Goal: Task Accomplishment & Management: Use online tool/utility

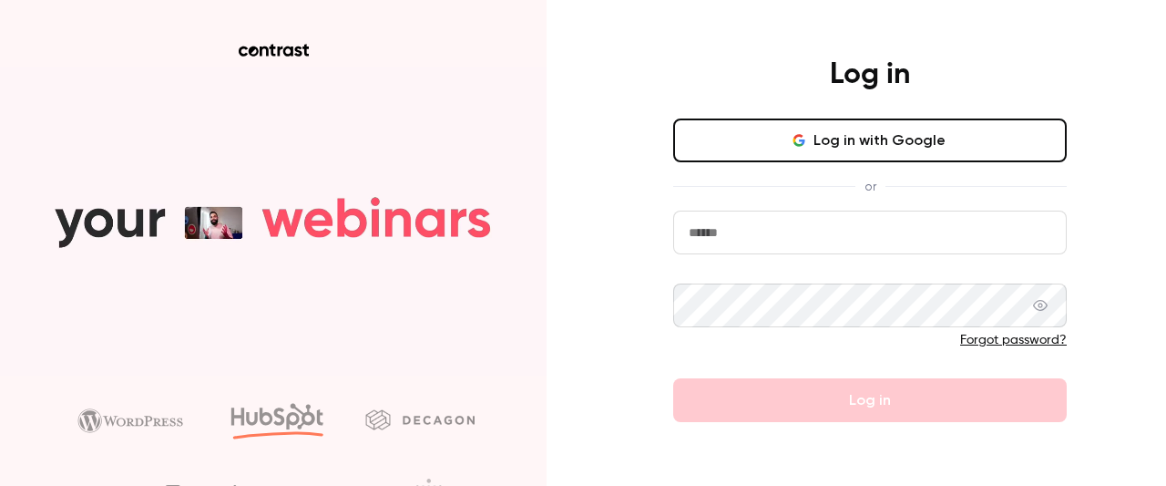
type input "**********"
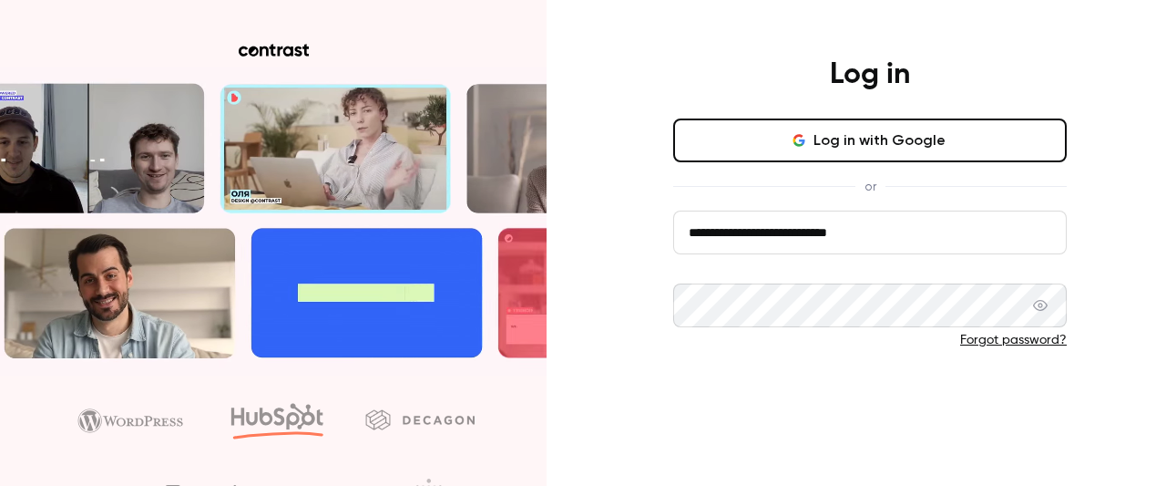
click at [741, 382] on button "Log in" at bounding box center [870, 400] width 394 height 44
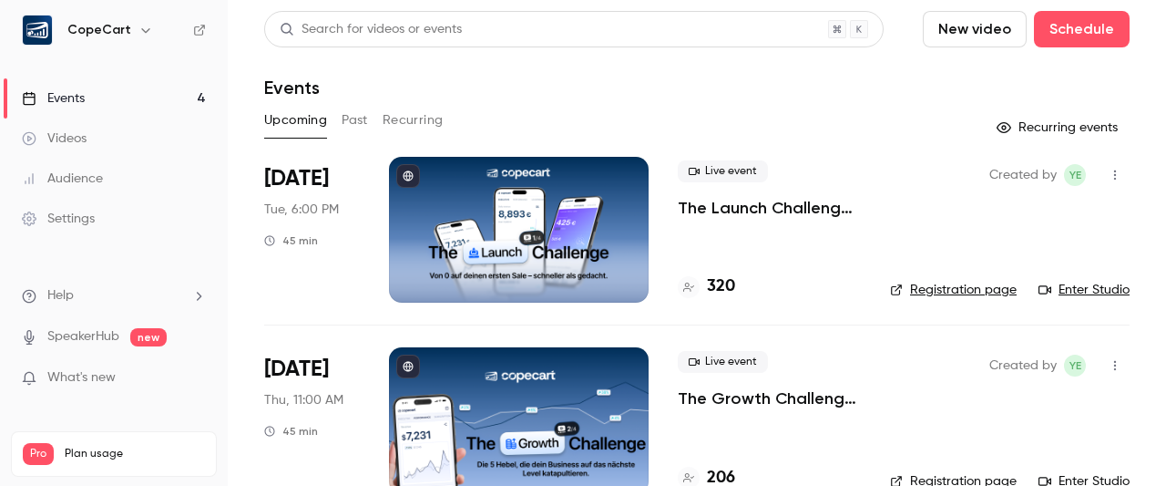
click at [634, 95] on div "Events" at bounding box center [696, 88] width 865 height 22
click at [1077, 291] on link "Enter Studio" at bounding box center [1083, 290] width 91 height 18
click at [954, 32] on button "New video" at bounding box center [975, 29] width 104 height 36
click at [681, 97] on div at bounding box center [583, 243] width 1166 height 486
click at [1100, 172] on button "button" at bounding box center [1114, 174] width 29 height 29
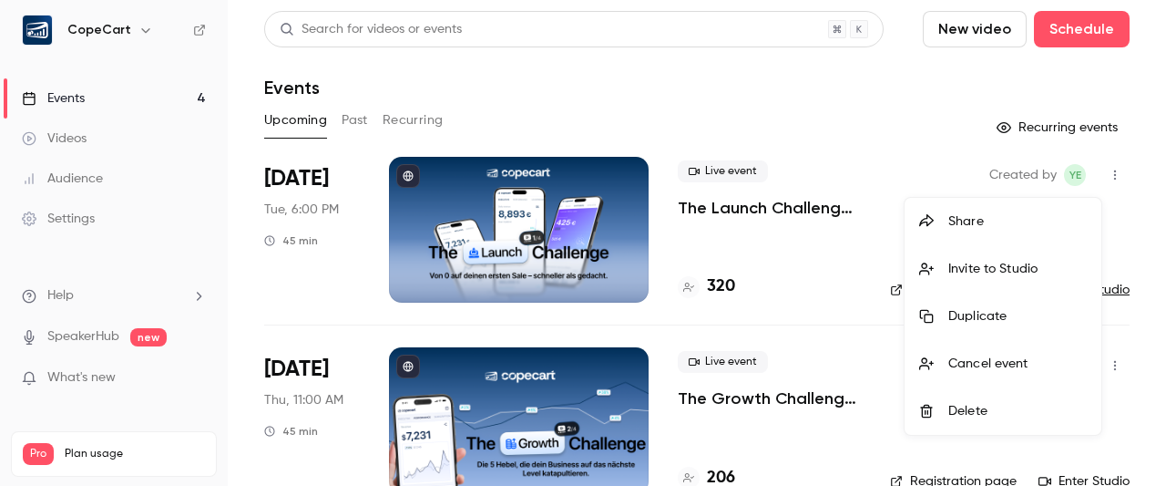
click at [752, 73] on div at bounding box center [583, 243] width 1166 height 486
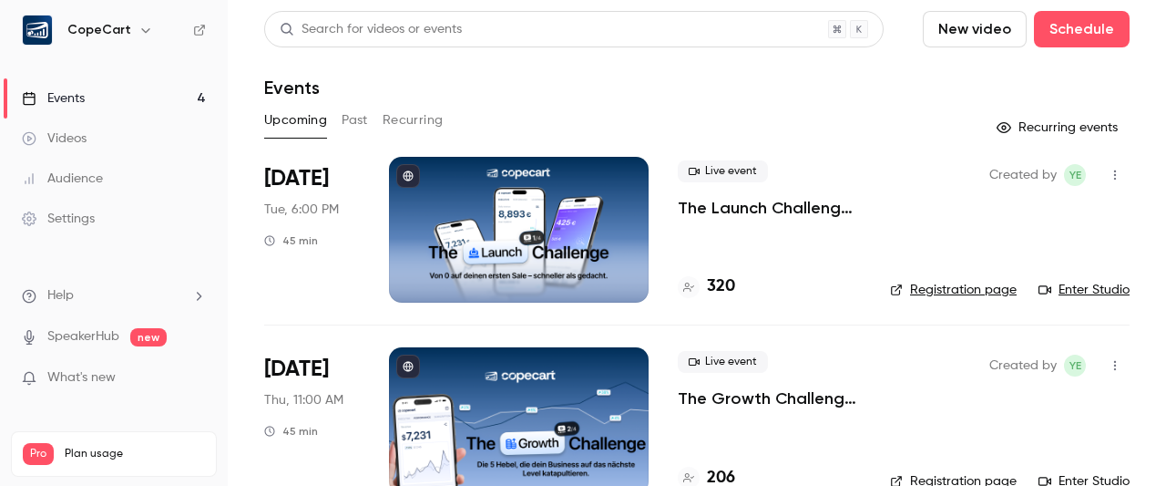
click at [1077, 291] on link "Enter Studio" at bounding box center [1083, 290] width 91 height 18
